Goal: Transaction & Acquisition: Purchase product/service

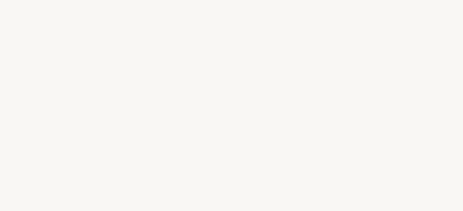
select select "FR"
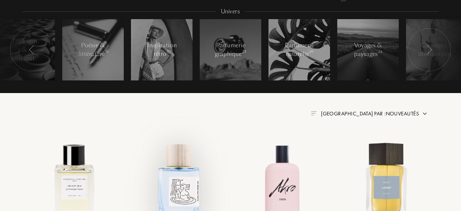
scroll to position [329, 0]
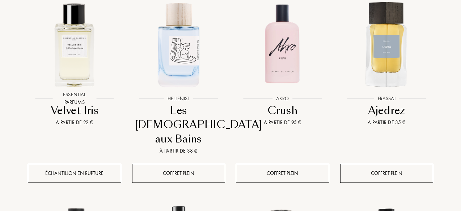
click at [188, 115] on div "Les Dieux aux Bains" at bounding box center [178, 125] width 87 height 43
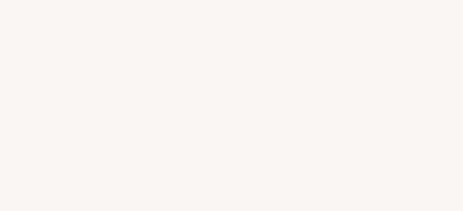
select select "FR"
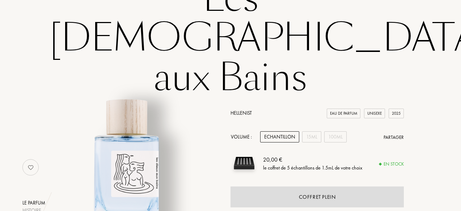
scroll to position [80, 0]
click at [316, 132] on div "15mL" at bounding box center [311, 137] width 19 height 11
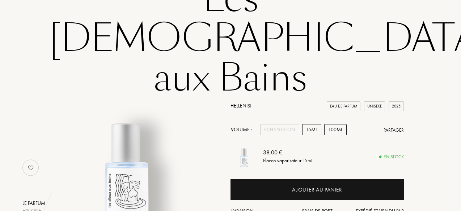
click at [328, 124] on div "100mL" at bounding box center [335, 129] width 22 height 11
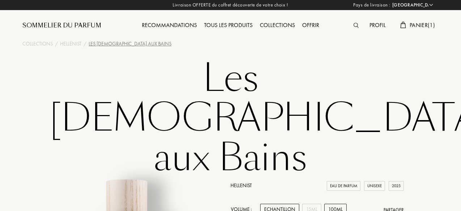
scroll to position [0, 0]
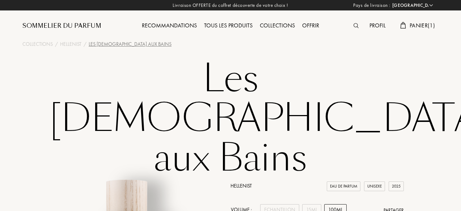
click at [190, 27] on div "Recommandations" at bounding box center [169, 25] width 62 height 9
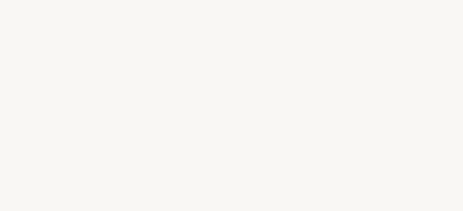
select select "FR"
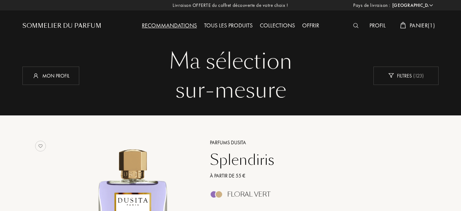
click at [170, 27] on div "Recommandations" at bounding box center [169, 25] width 62 height 9
select select "FR"
click at [414, 29] on span "Panier ( 1 )" at bounding box center [421, 26] width 25 height 8
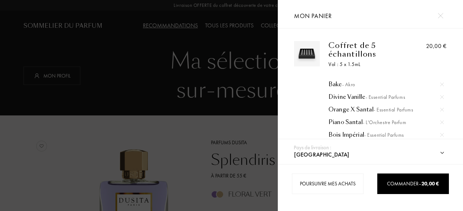
click at [191, 137] on div at bounding box center [139, 105] width 278 height 211
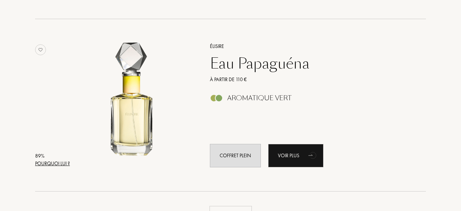
scroll to position [1650, 0]
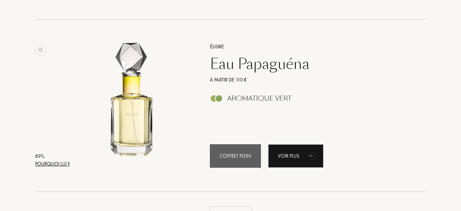
click at [250, 159] on div "Coffret plein" at bounding box center [235, 156] width 51 height 23
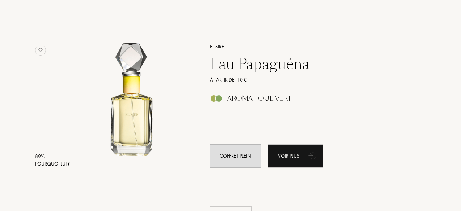
scroll to position [1824, 0]
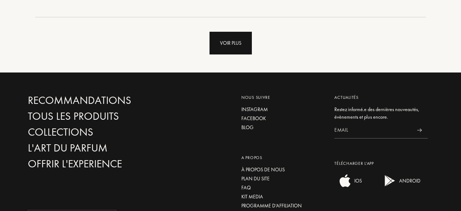
click at [230, 43] on div "Voir plus" at bounding box center [230, 43] width 42 height 23
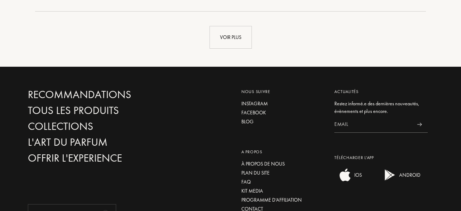
scroll to position [3557, 0]
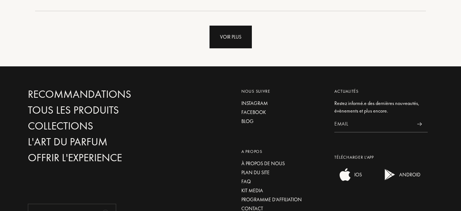
click at [222, 42] on div "Voir plus" at bounding box center [230, 37] width 42 height 23
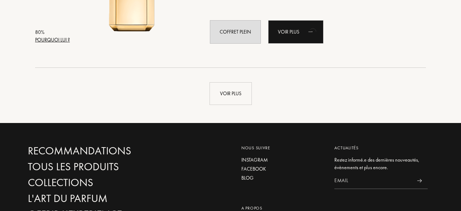
scroll to position [5229, 0]
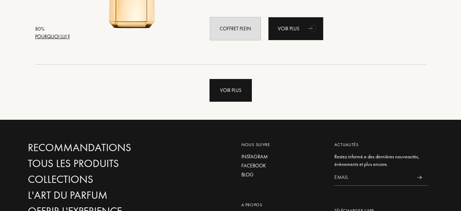
click at [226, 88] on div "Voir plus" at bounding box center [230, 90] width 42 height 23
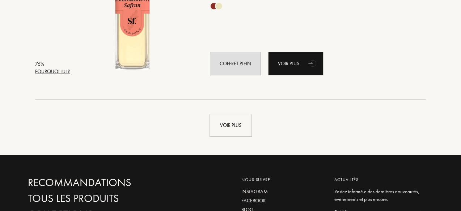
scroll to position [6915, 0]
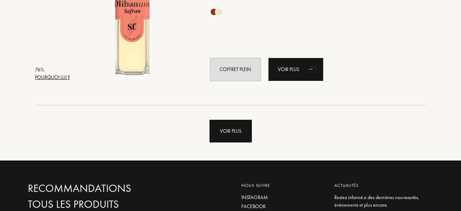
click at [239, 128] on div "Voir plus" at bounding box center [230, 131] width 42 height 23
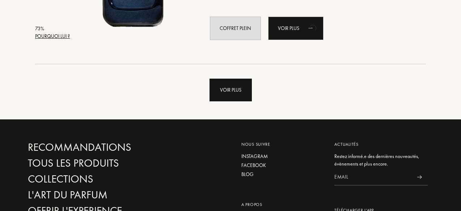
scroll to position [8683, 0]
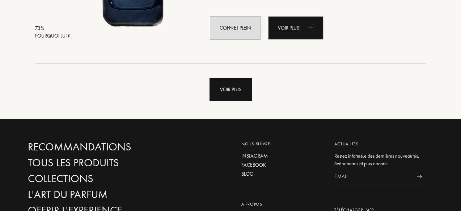
click at [231, 94] on div "Voir plus" at bounding box center [230, 89] width 42 height 23
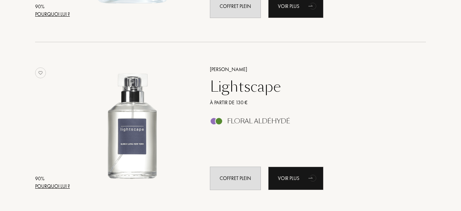
scroll to position [0, 0]
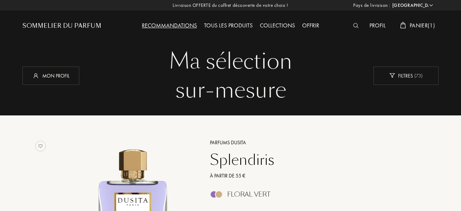
click at [224, 25] on div "Tous les produits" at bounding box center [228, 25] width 56 height 9
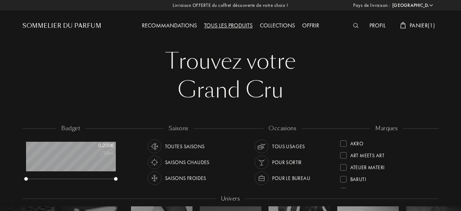
select select "FR"
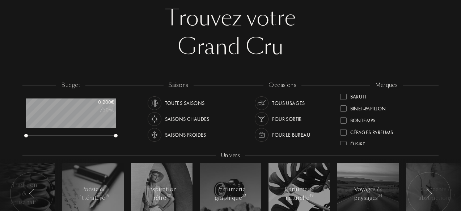
scroll to position [35, 0]
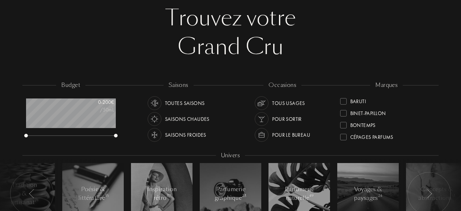
click at [341, 99] on div at bounding box center [343, 101] width 7 height 7
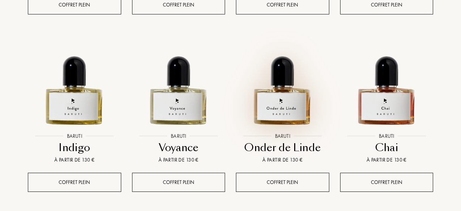
scroll to position [794, 0]
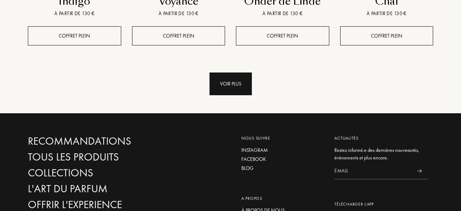
click at [228, 73] on div "Voir plus" at bounding box center [230, 84] width 42 height 23
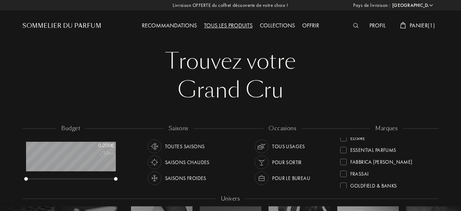
scroll to position [89, 0]
click at [363, 160] on div "Fabbrica Della Musa" at bounding box center [381, 162] width 62 height 10
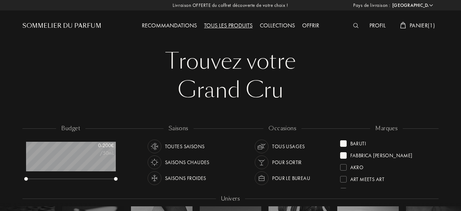
click at [346, 146] on div "Baruti" at bounding box center [353, 143] width 26 height 10
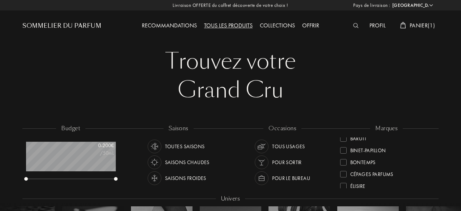
click at [360, 26] on div at bounding box center [357, 25] width 16 height 9
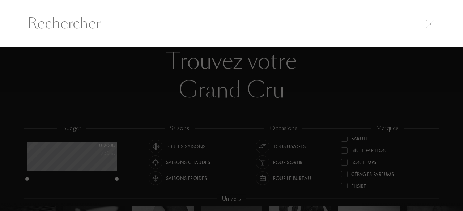
type input "q"
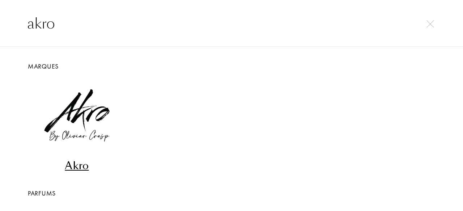
type input "akro"
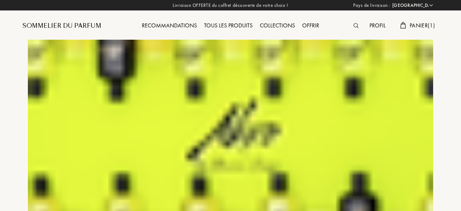
select select "FR"
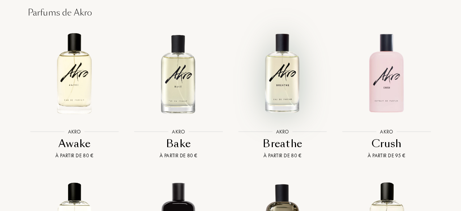
scroll to position [584, 0]
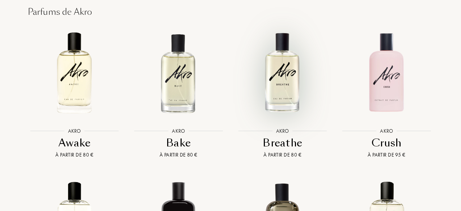
click at [287, 78] on img at bounding box center [282, 73] width 94 height 94
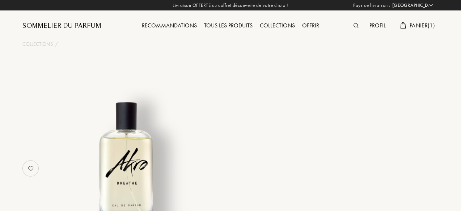
select select "FR"
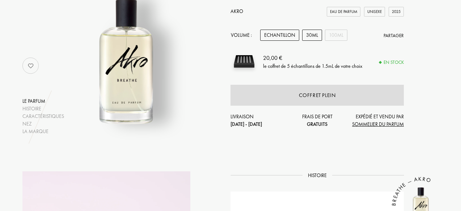
click at [308, 35] on div "30mL" at bounding box center [312, 35] width 20 height 11
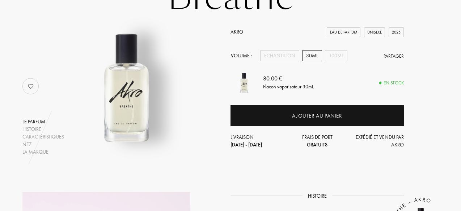
scroll to position [0, 0]
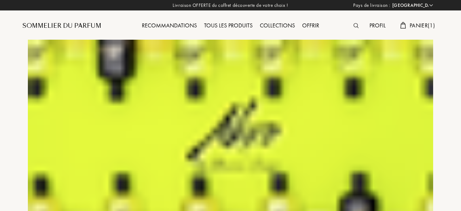
select select "FR"
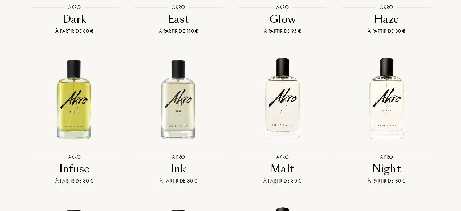
scroll to position [858, 0]
click at [351, 185] on div "Akro Akro Awake À partir de 80 € Akro Akro Bake À partir de 80 € Akro Akro Brea…" at bounding box center [230, 44] width 416 height 600
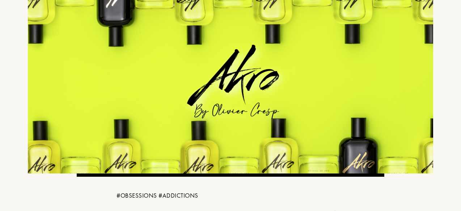
scroll to position [0, 0]
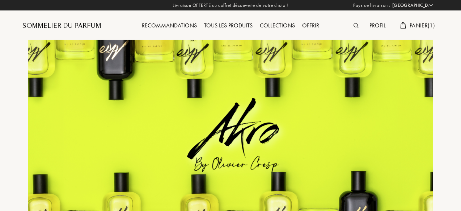
click at [409, 22] on span "Panier ( 1 )" at bounding box center [421, 26] width 25 height 8
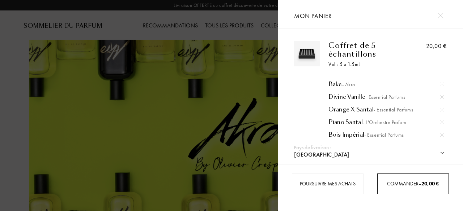
click at [395, 178] on div "Commander – 20,00 €" at bounding box center [413, 184] width 72 height 21
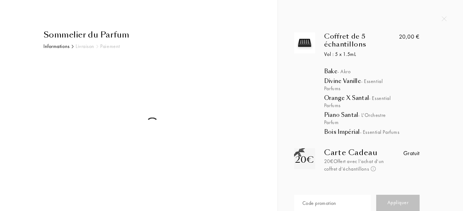
select select "FR"
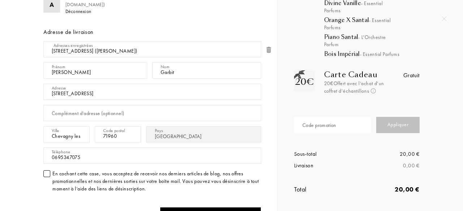
scroll to position [79, 0]
click at [334, 129] on div "Code promotion" at bounding box center [319, 125] width 34 height 8
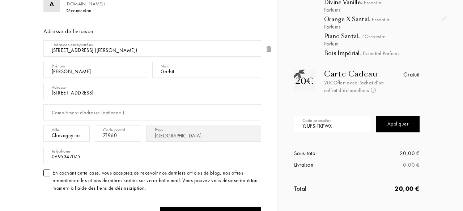
click at [376, 129] on div "Appliquer" at bounding box center [397, 124] width 43 height 16
click at [388, 133] on div "Appliquer" at bounding box center [397, 124] width 43 height 16
drag, startPoint x: 353, startPoint y: 125, endPoint x: 244, endPoint y: 126, distance: 109.2
click at [244, 126] on div "Sommelier du Parfum Informations Livraison Paiement Coordonnées A Adrien Garbit…" at bounding box center [231, 105] width 463 height 211
type input "BAKRN-JFHG3"
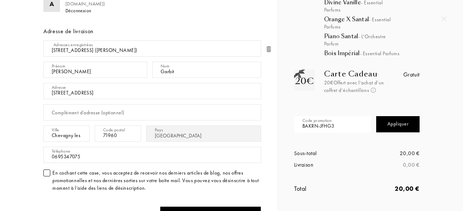
click at [401, 121] on div "Code promotion BAKRN-JFHG3 Appliquer" at bounding box center [356, 125] width 125 height 36
click at [397, 124] on div "Appliquer" at bounding box center [397, 124] width 43 height 16
